Goal: Complete application form

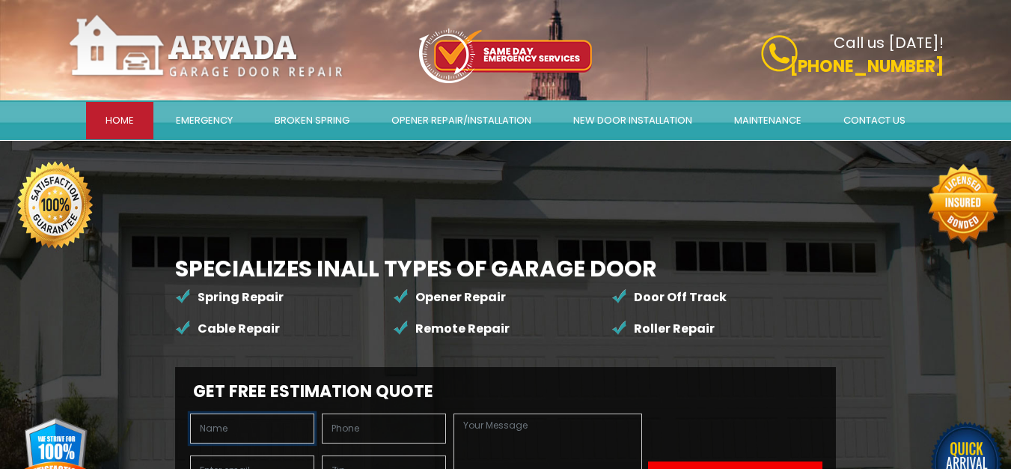
drag, startPoint x: 132, startPoint y: 328, endPoint x: 161, endPoint y: 347, distance: 34.7
click at [190, 413] on input "text" at bounding box center [252, 428] width 124 height 30
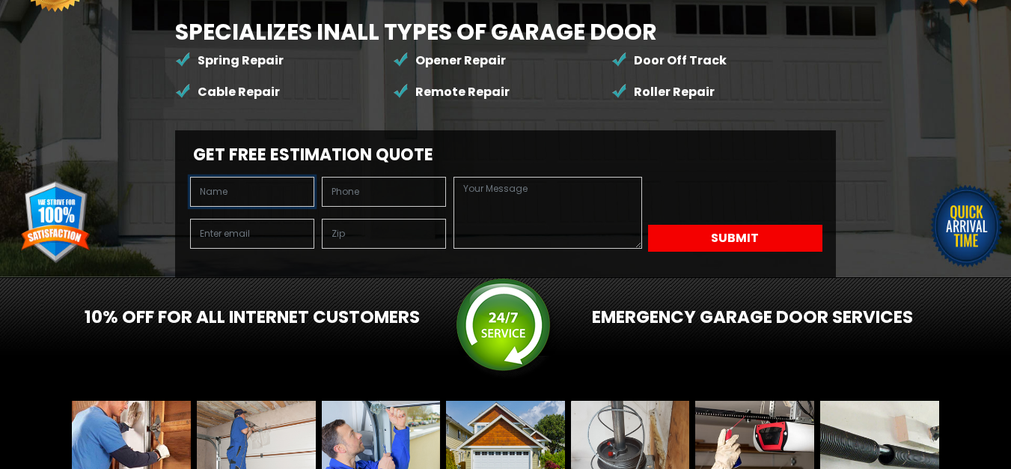
scroll to position [249, 0]
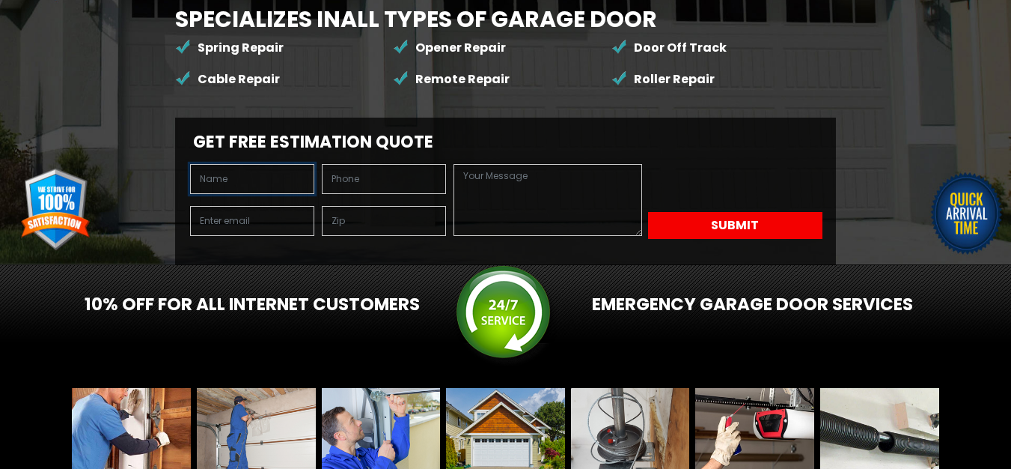
drag, startPoint x: 219, startPoint y: 70, endPoint x: 235, endPoint y: 97, distance: 31.6
click at [222, 164] on input "text" at bounding box center [252, 179] width 124 height 30
type input "Heather Edmunds"
type input "7203304982"
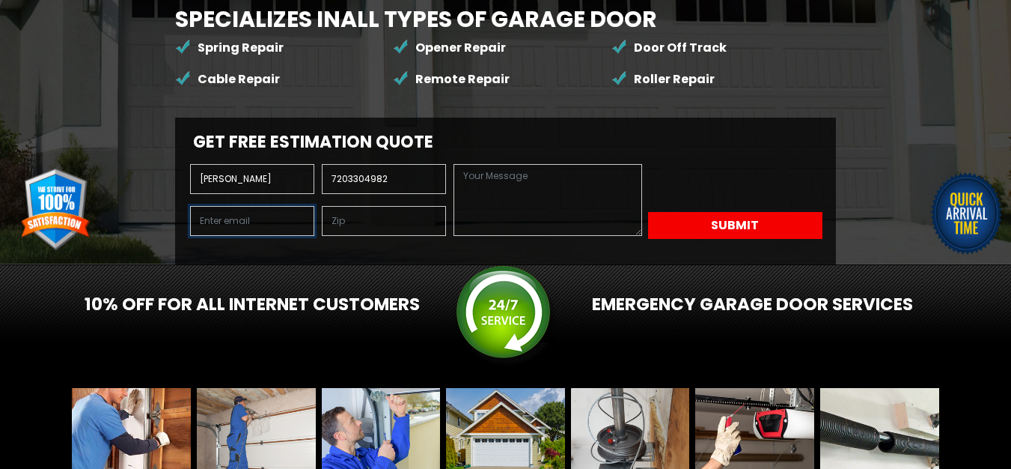
type input "heather@verdeshinesolutions.com"
type input "55405"
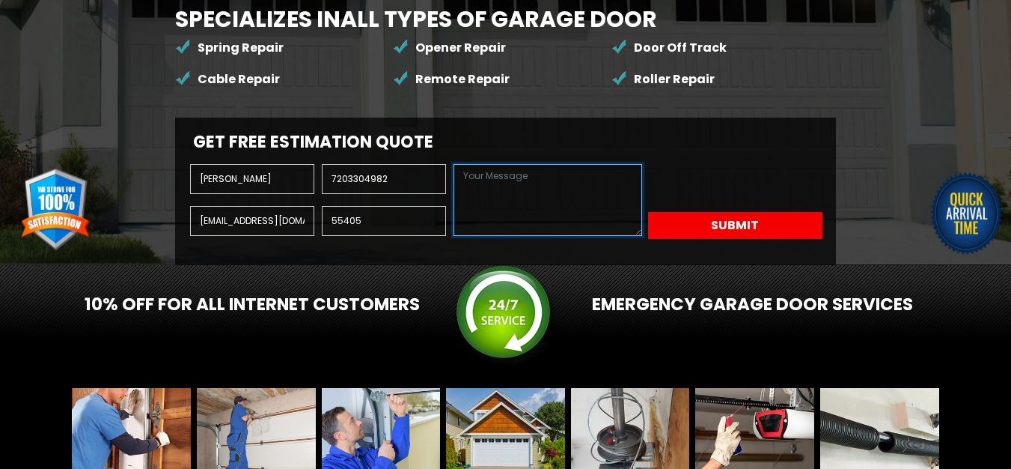
click at [454, 236] on textarea at bounding box center [548, 200] width 188 height 72
paste textarea "I came across your bussiness the other day My team and I provide top-quality cl…"
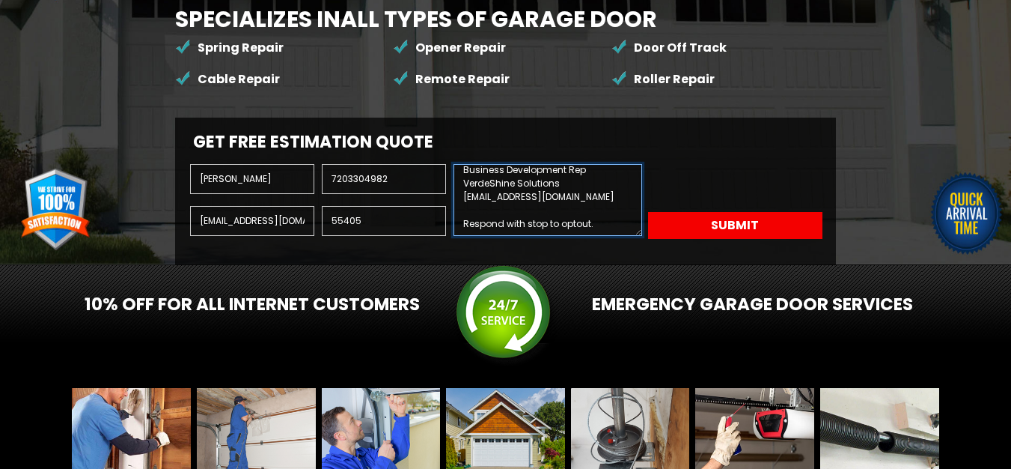
type textarea "I came across your bussiness the other day My team and I provide top-quality cl…"
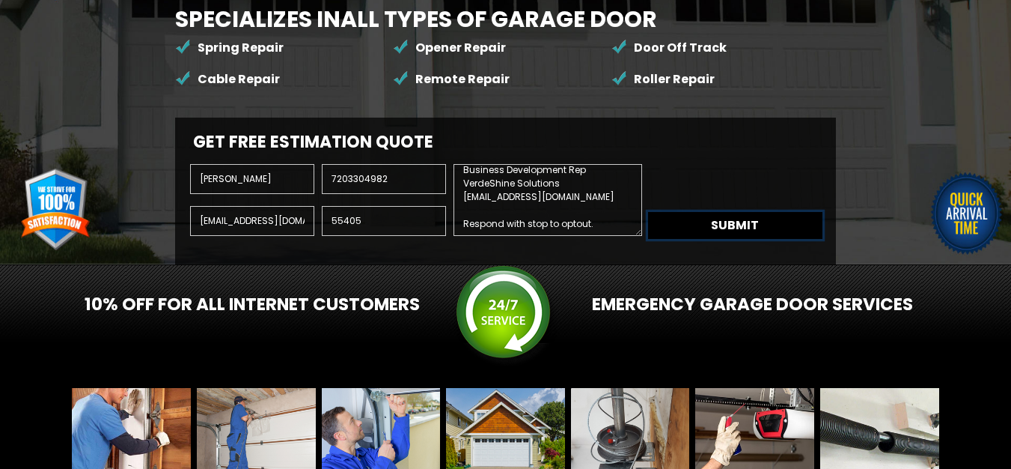
click at [648, 239] on button "Submit" at bounding box center [735, 225] width 174 height 27
